Goal: Task Accomplishment & Management: Use online tool/utility

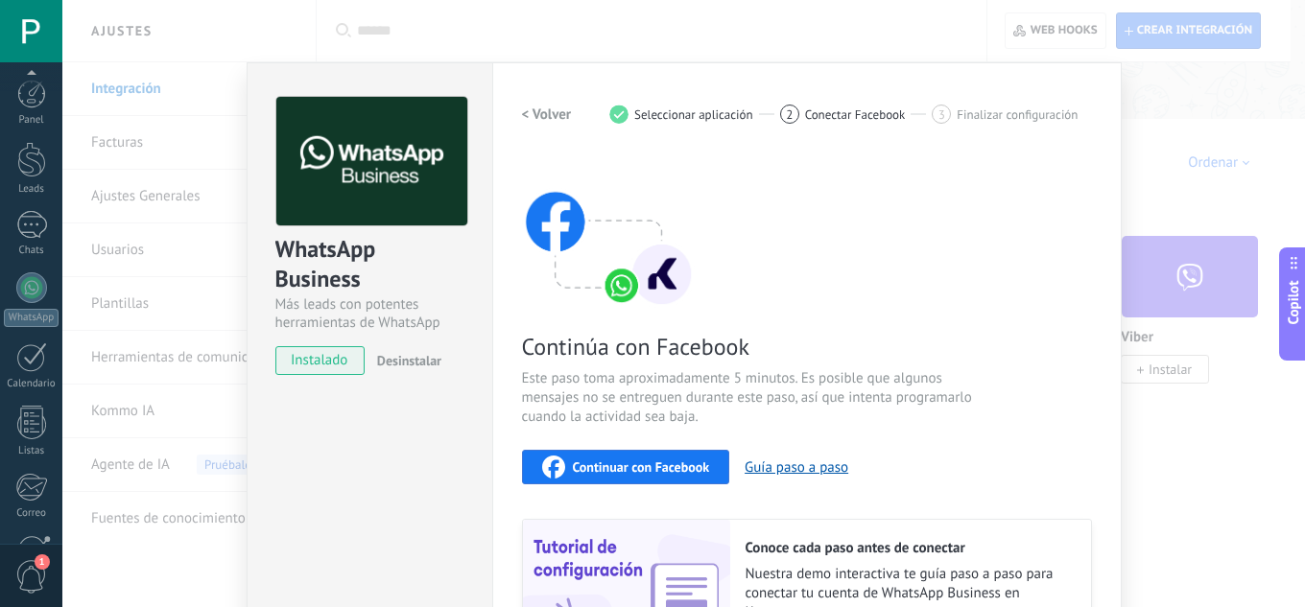
scroll to position [191, 0]
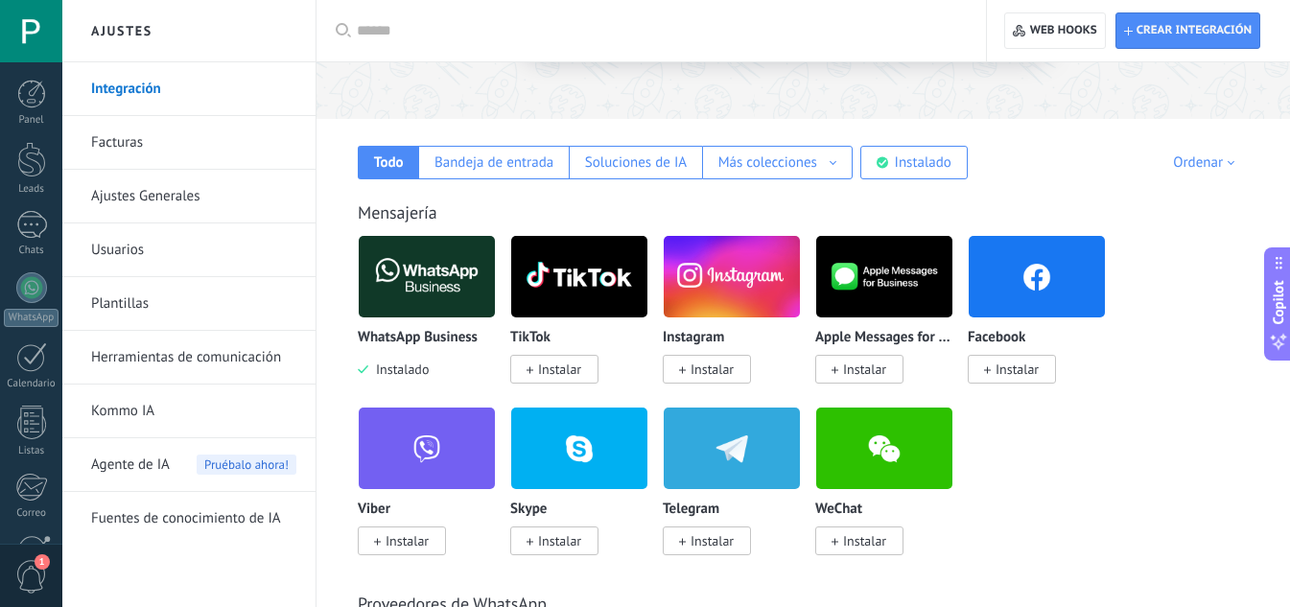
click at [472, 306] on img at bounding box center [427, 276] width 136 height 93
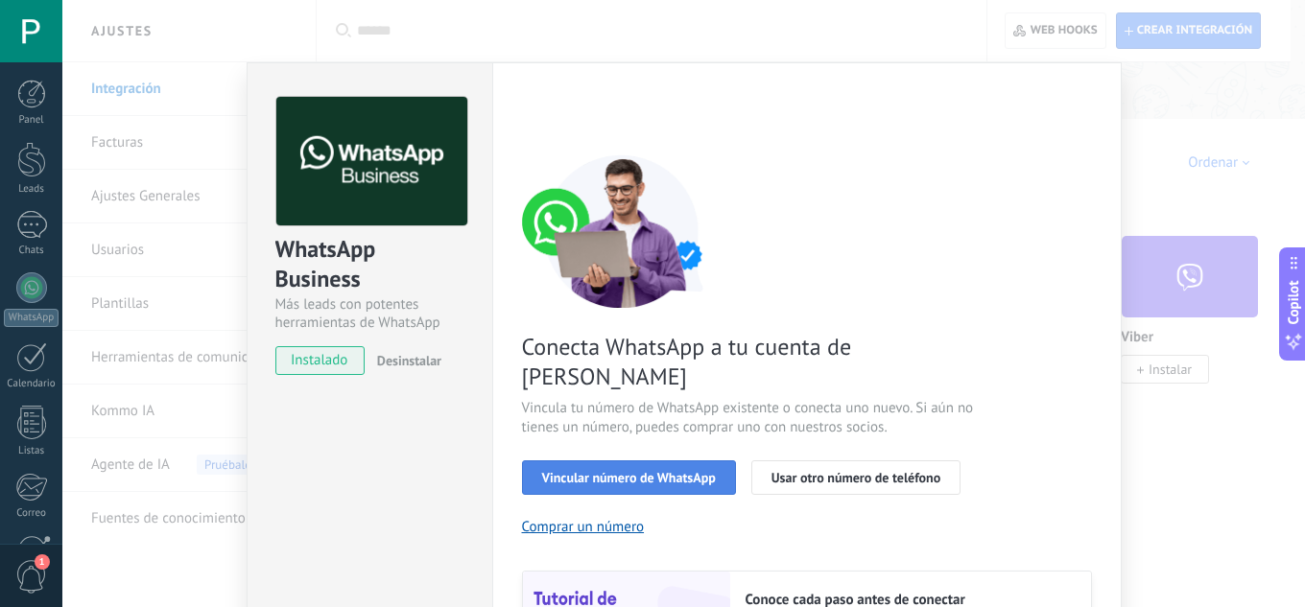
click at [635, 471] on span "Vincular número de WhatsApp" at bounding box center [629, 477] width 174 height 13
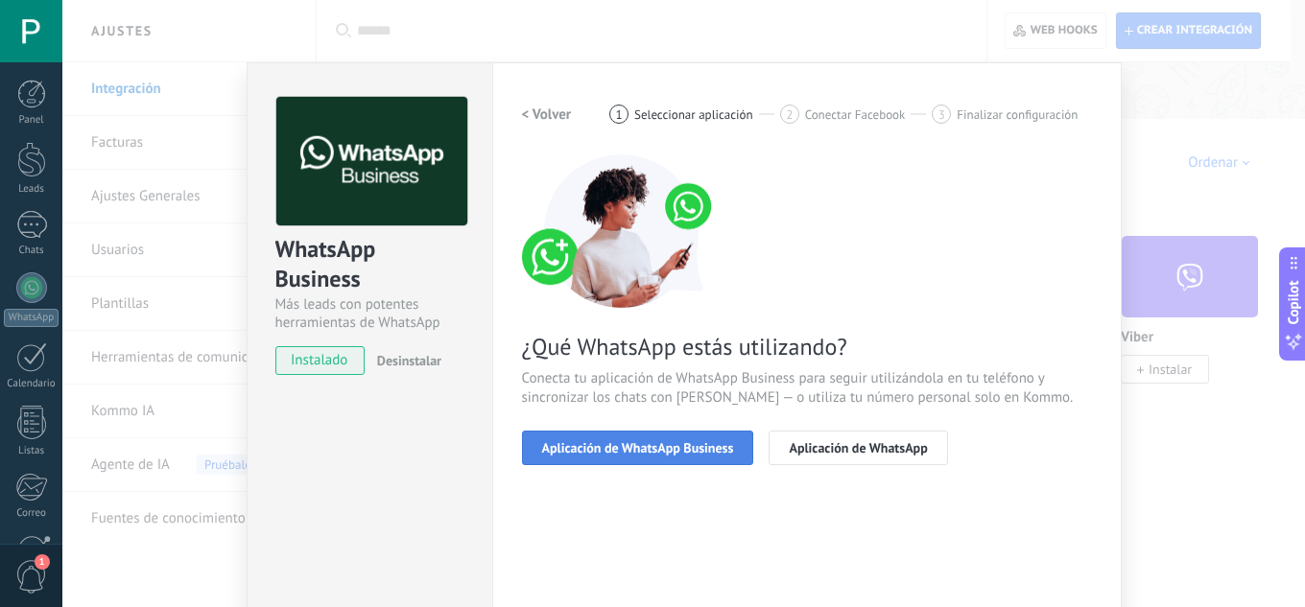
click at [671, 460] on button "Aplicación de WhatsApp Business" at bounding box center [638, 448] width 232 height 35
